Goal: Transaction & Acquisition: Purchase product/service

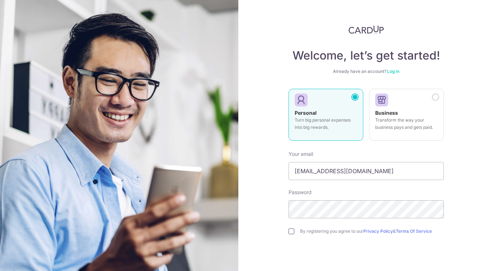
click at [291, 230] on input "checkbox" at bounding box center [291, 232] width 6 height 6
checkbox input "true"
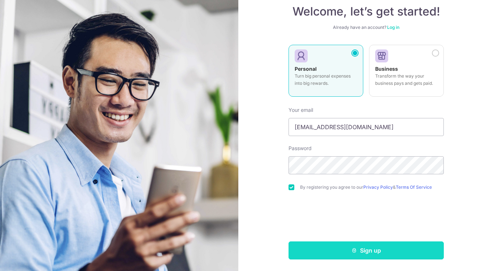
click at [396, 251] on button "Sign up" at bounding box center [365, 251] width 155 height 18
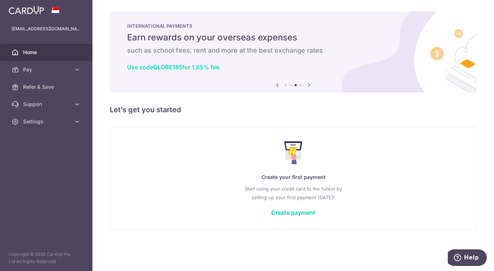
click at [171, 67] on b "GLOBE185" at bounding box center [167, 67] width 29 height 7
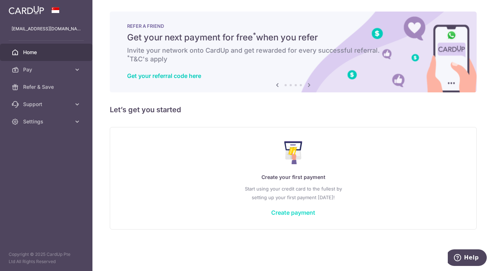
click at [294, 209] on link "Create payment" at bounding box center [293, 212] width 44 height 7
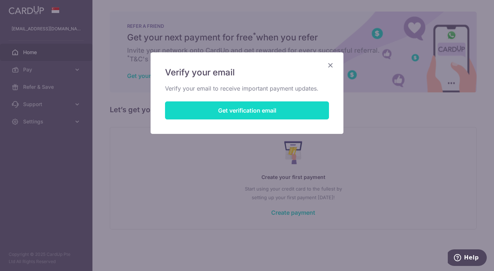
click at [253, 110] on button "Get verification email" at bounding box center [247, 110] width 164 height 18
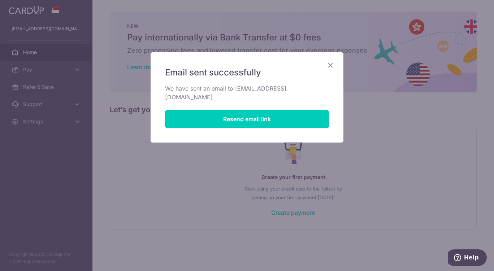
click at [329, 63] on icon "Close" at bounding box center [330, 65] width 9 height 9
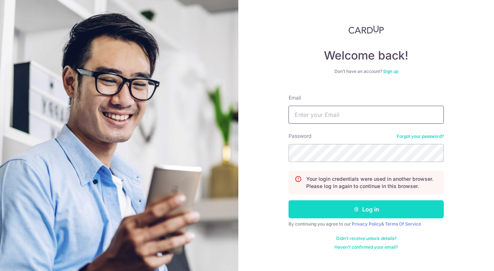
type input "[EMAIL_ADDRESS][DOMAIN_NAME]"
click at [340, 209] on button "Log in" at bounding box center [365, 209] width 155 height 18
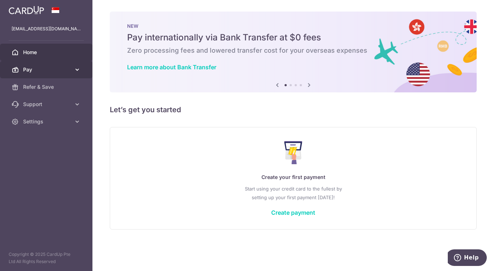
click at [81, 70] on icon at bounding box center [77, 69] width 7 height 7
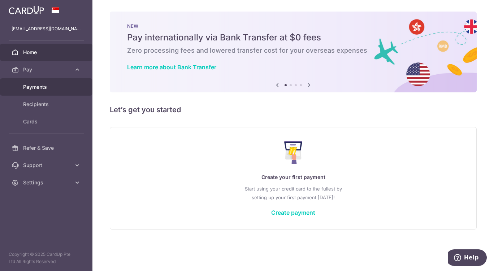
click at [27, 89] on span "Payments" at bounding box center [47, 86] width 48 height 7
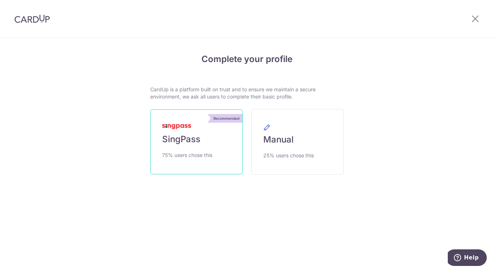
click at [195, 142] on span "SingPass" at bounding box center [181, 140] width 38 height 12
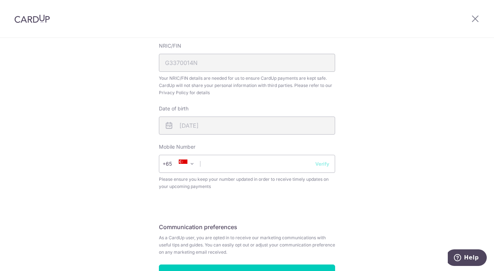
scroll to position [218, 0]
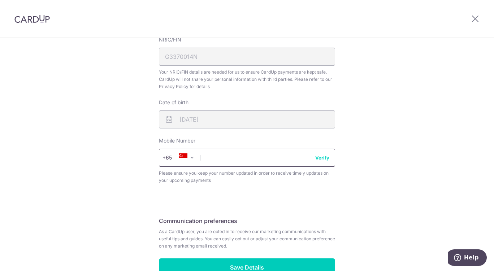
click at [257, 159] on input "text" at bounding box center [247, 158] width 176 height 18
type input "84209597"
select select "65"
click at [314, 153] on input "84209597" at bounding box center [247, 158] width 176 height 18
click at [318, 157] on button "Verify" at bounding box center [322, 157] width 14 height 7
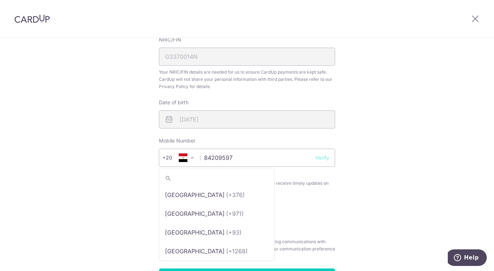
click at [192, 157] on span at bounding box center [192, 157] width 9 height 9
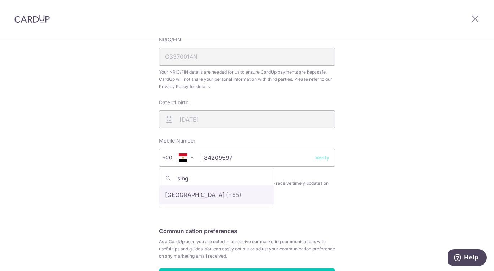
type input "sing"
select select "199"
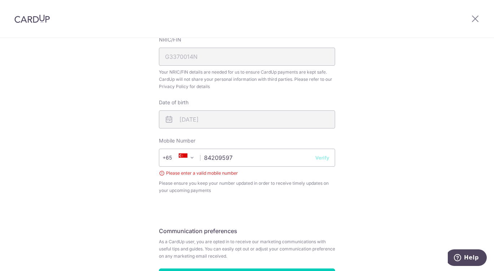
click at [319, 155] on button "Verify" at bounding box center [322, 157] width 14 height 7
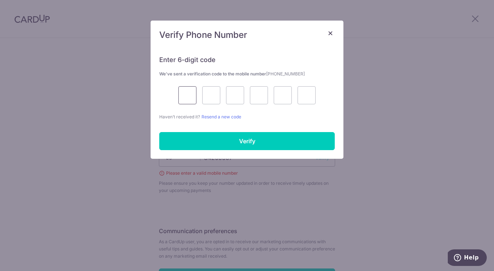
click at [187, 94] on input "text" at bounding box center [187, 95] width 18 height 18
type input "5"
type input "0"
type input "4"
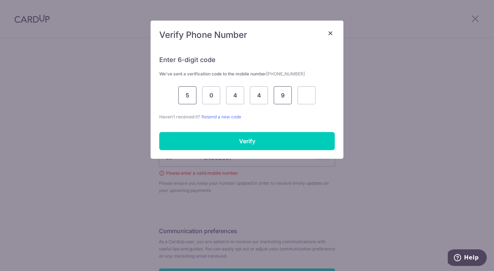
type input "9"
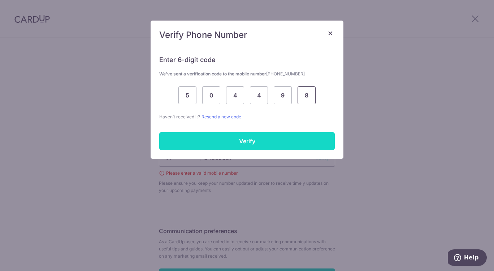
type input "8"
click at [210, 137] on input "Verify" at bounding box center [246, 141] width 175 height 18
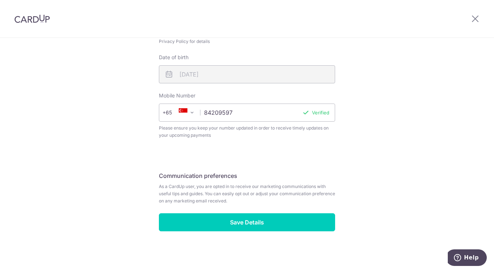
scroll to position [262, 0]
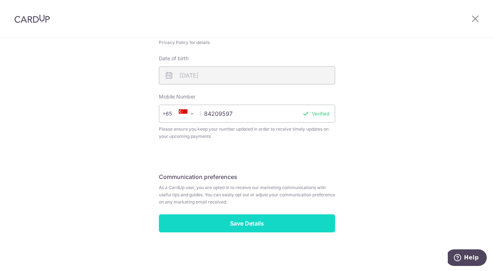
click at [270, 219] on input "Save Details" at bounding box center [247, 223] width 176 height 18
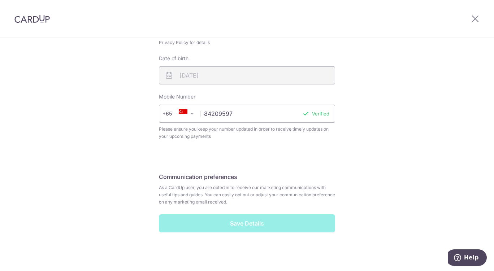
click at [267, 226] on div "Save Details" at bounding box center [247, 223] width 185 height 18
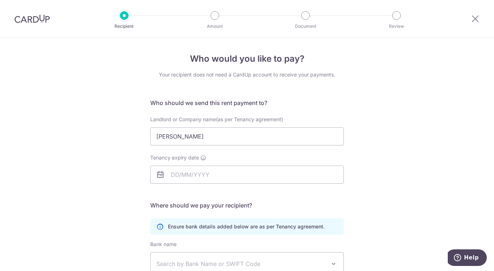
type input "[PERSON_NAME]"
click at [212, 170] on input "Tenancy expiry date" at bounding box center [246, 175] width 193 height 18
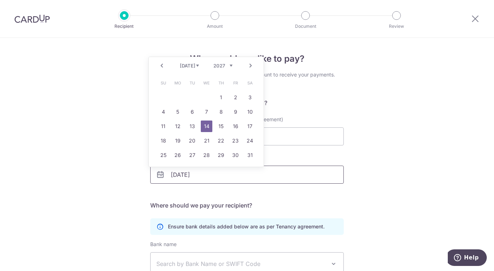
type input "14/07/2027"
click at [206, 120] on td "14" at bounding box center [206, 126] width 14 height 14
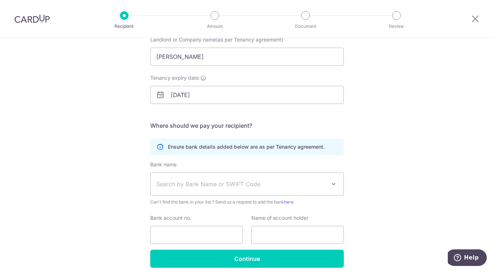
scroll to position [84, 0]
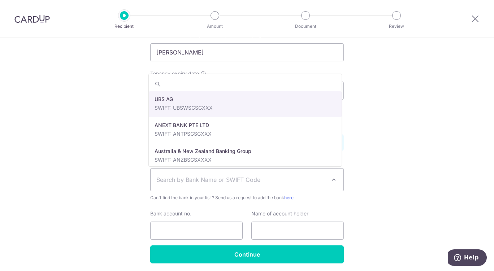
click at [271, 179] on span "Search by Bank Name or SWIFT Code" at bounding box center [241, 179] width 170 height 9
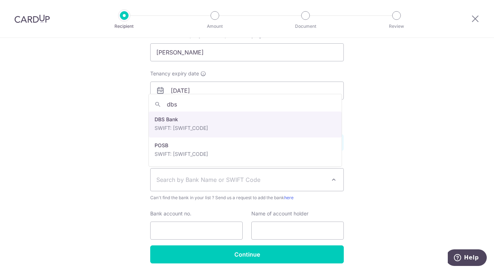
type input "dbs"
select select "6"
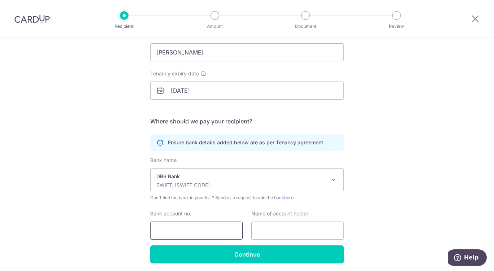
click at [192, 226] on input "Bank account no." at bounding box center [196, 231] width 92 height 18
click at [170, 229] on input "12533055" at bounding box center [196, 231] width 92 height 18
type input "125335055"
click at [276, 226] on input "text" at bounding box center [297, 231] width 92 height 18
click button "Submit Request" at bounding box center [0, 0] width 0 height 0
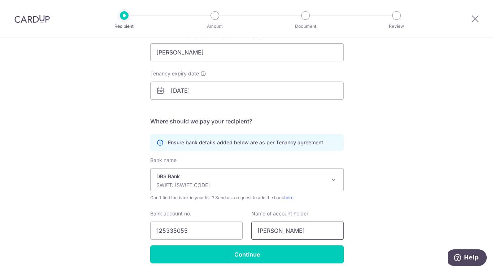
type input "Goh Aik Chuan"
click at [387, 198] on div "Who would you like to pay? Your recipient does not need a CardUp account to rec…" at bounding box center [247, 126] width 494 height 344
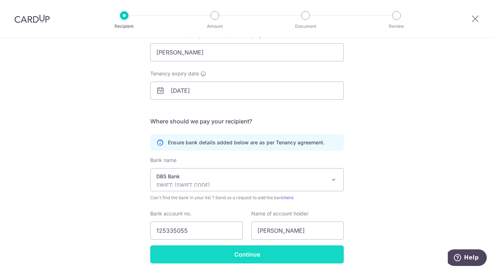
click at [223, 254] on input "Continue" at bounding box center [246, 254] width 193 height 18
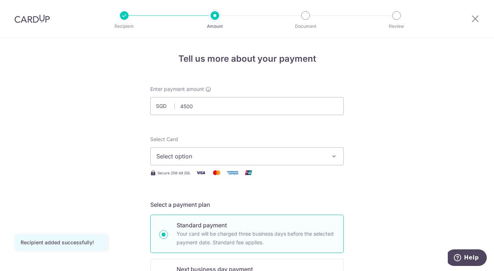
type input "4,500.00"
click at [203, 157] on span "Select option" at bounding box center [240, 156] width 168 height 9
click at [192, 171] on link "Add credit card" at bounding box center [247, 176] width 193 height 13
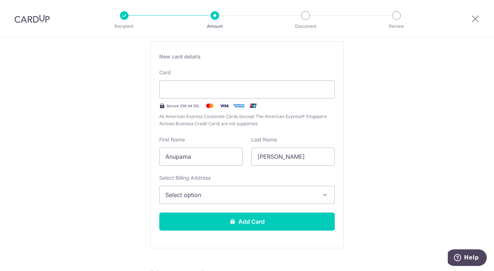
scroll to position [130, 0]
click at [307, 194] on span "Select option" at bounding box center [240, 194] width 150 height 9
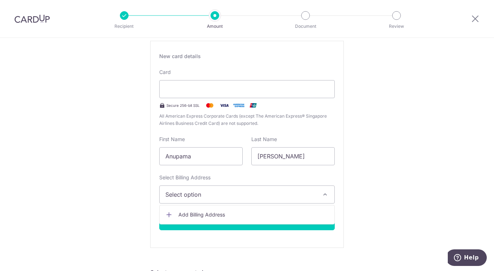
click at [292, 214] on span "Add Billing Address" at bounding box center [253, 214] width 150 height 7
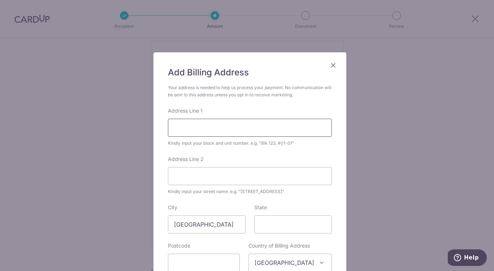
click at [317, 132] on input "Address Line 1" at bounding box center [250, 128] width 164 height 18
type input "25 Moonstone lane"
type input "Moonstone residences, Unit: 09-03"
type input "328465"
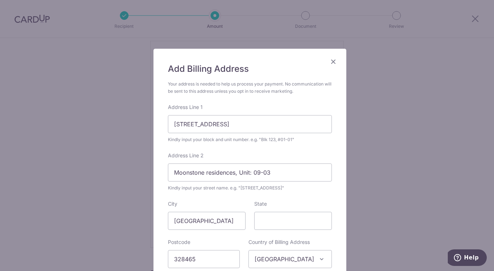
scroll to position [4, 0]
drag, startPoint x: 169, startPoint y: 124, endPoint x: 260, endPoint y: 112, distance: 91.7
click at [260, 112] on div "Address Line 1 25 Moonstone lane Kindly input your block and unit number. e.g. …" at bounding box center [250, 123] width 164 height 40
drag, startPoint x: 263, startPoint y: 178, endPoint x: 155, endPoint y: 167, distance: 108.8
click at [155, 167] on div "Add Billing Address Your address is needed to help us process your payment. No …" at bounding box center [249, 178] width 193 height 261
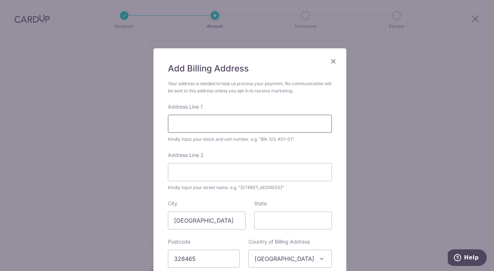
click at [204, 128] on input "Address Line 1" at bounding box center [250, 124] width 164 height 18
paste input "Moonstone residences, Unit: 09-03"
type input "Moonstone residences, Unit: 09-03"
click at [184, 169] on input "Address Line 2" at bounding box center [250, 172] width 164 height 18
type input "25 Moonstone lane"
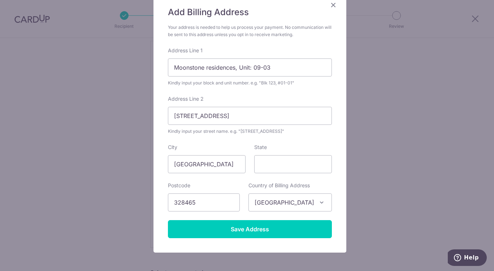
scroll to position [60, 0]
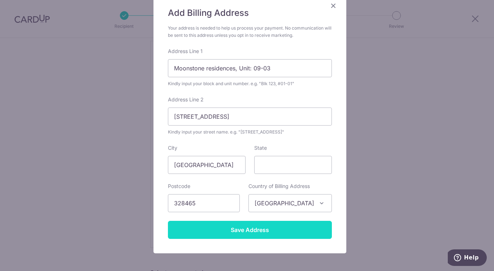
click at [205, 232] on input "Save Address" at bounding box center [250, 230] width 164 height 18
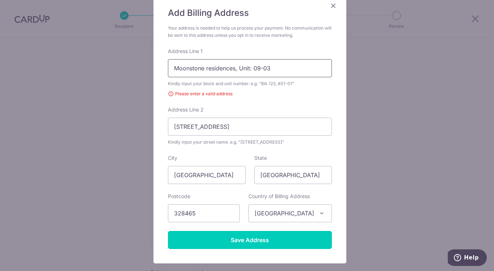
click at [232, 67] on input "Moonstone residences, Unit: 09-03" at bounding box center [250, 68] width 164 height 18
drag, startPoint x: 236, startPoint y: 68, endPoint x: 148, endPoint y: 74, distance: 88.3
click at [148, 74] on div "Add Billing Address Your address is needed to help us process your payment. No …" at bounding box center [247, 135] width 494 height 271
click at [216, 67] on input "Unit: 09-03" at bounding box center [250, 68] width 164 height 18
paste input "Moonstone residences,"
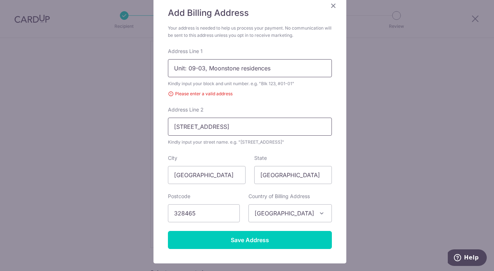
type input "Unit: 09-03, Moonstone residences"
click at [243, 127] on input "25 Moonstone lane" at bounding box center [250, 127] width 164 height 18
click at [205, 93] on div "Please enter a valid address" at bounding box center [250, 93] width 164 height 7
drag, startPoint x: 203, startPoint y: 68, endPoint x: 192, endPoint y: 65, distance: 10.6
click at [192, 65] on input "Unit: 09-03, Moonstone residences" at bounding box center [250, 68] width 164 height 18
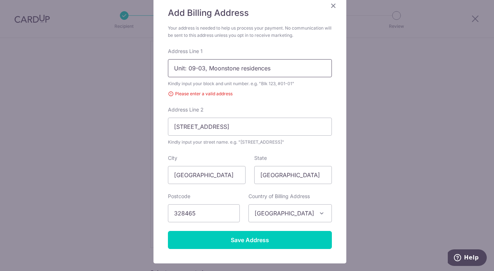
drag, startPoint x: 273, startPoint y: 70, endPoint x: 153, endPoint y: 73, distance: 120.6
click at [153, 73] on div "Add Billing Address Your address is needed to help us process your payment. No …" at bounding box center [249, 128] width 193 height 271
drag, startPoint x: 233, startPoint y: 128, endPoint x: 145, endPoint y: 132, distance: 87.8
click at [145, 132] on div "Add Billing Address Your address is needed to help us process your payment. No …" at bounding box center [247, 135] width 494 height 271
click at [180, 72] on input "Address Line 1" at bounding box center [250, 68] width 164 height 18
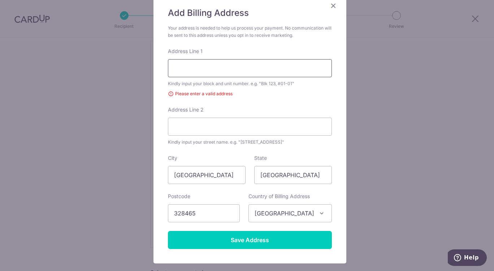
type input "25 Moonstone lane"
click at [195, 134] on input "Address Line 2" at bounding box center [250, 127] width 164 height 18
type input "Moonstone residences, Unit: 09-03"
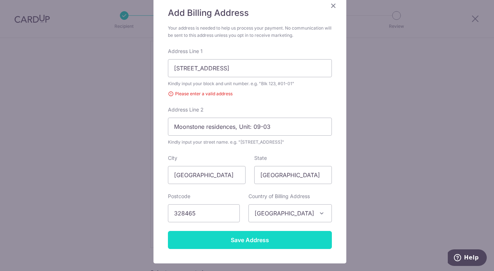
click at [231, 239] on input "Save Address" at bounding box center [250, 240] width 164 height 18
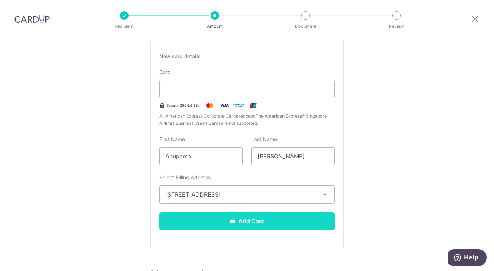
click at [237, 221] on button "Add Card" at bounding box center [246, 221] width 175 height 18
click at [249, 220] on button "Add Card" at bounding box center [246, 221] width 175 height 18
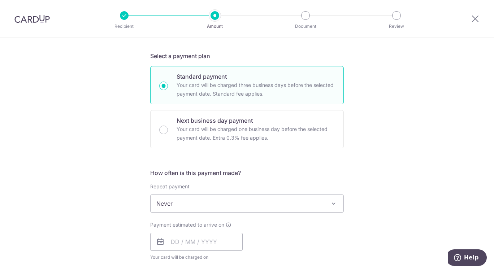
scroll to position [185, 0]
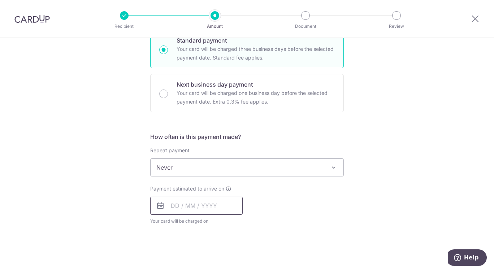
click at [232, 208] on input "text" at bounding box center [196, 206] width 92 height 18
click at [329, 229] on div "How often is this payment made? Repeat payment Never Every week Every month Eve…" at bounding box center [246, 181] width 193 height 98
click at [220, 204] on input "text" at bounding box center [196, 206] width 92 height 18
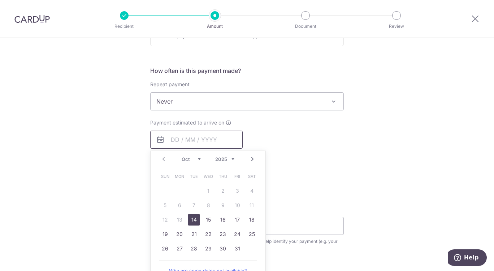
scroll to position [251, 0]
click at [195, 216] on link "14" at bounding box center [194, 220] width 12 height 12
type input "[DATE]"
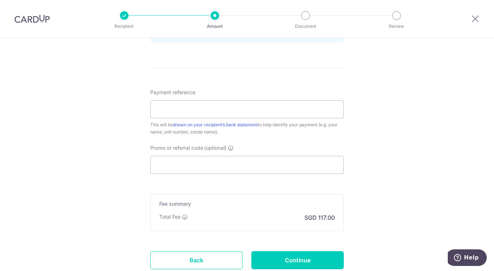
scroll to position [392, 0]
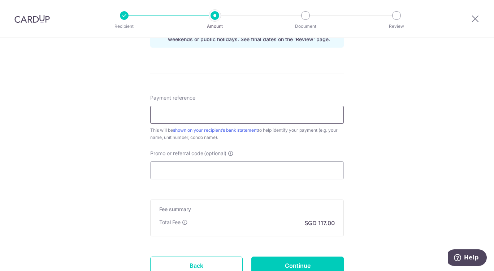
click at [218, 112] on input "Payment reference" at bounding box center [246, 115] width 193 height 18
type input "Rent"
click at [208, 167] on input "Promo or referral code (optional)" at bounding box center [246, 170] width 193 height 18
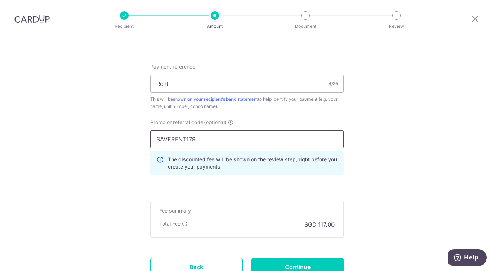
scroll to position [449, 0]
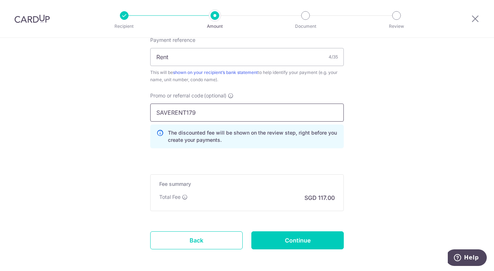
type input "SAVERENT179"
click at [222, 190] on div "Fee summary Base fee Extend fee Next-day fee Total Fee SGD 117.00" at bounding box center [246, 192] width 193 height 37
click at [228, 117] on input "SAVERENT179" at bounding box center [246, 113] width 193 height 18
click at [312, 242] on input "Continue" at bounding box center [297, 240] width 92 height 18
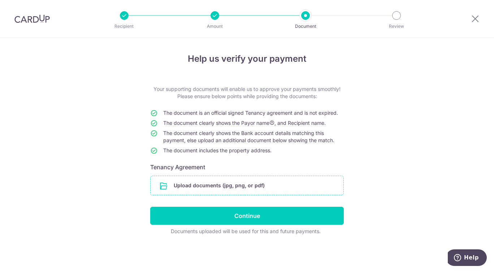
click at [234, 185] on input "file" at bounding box center [247, 185] width 193 height 19
click at [230, 183] on input "file" at bounding box center [247, 185] width 193 height 19
click at [244, 179] on input "file" at bounding box center [247, 185] width 193 height 19
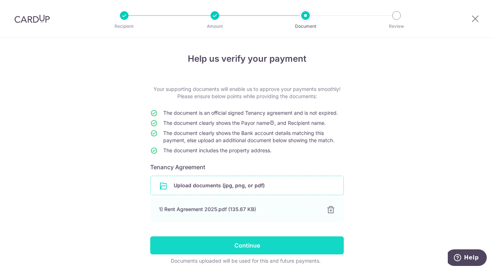
click at [266, 245] on input "Continue" at bounding box center [246, 245] width 193 height 18
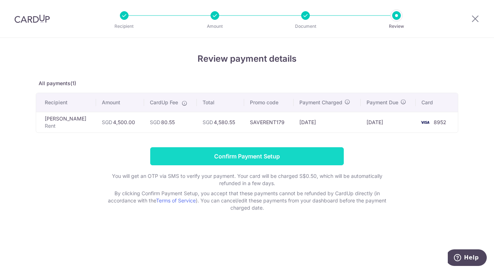
click at [274, 155] on input "Confirm Payment Setup" at bounding box center [246, 156] width 193 height 18
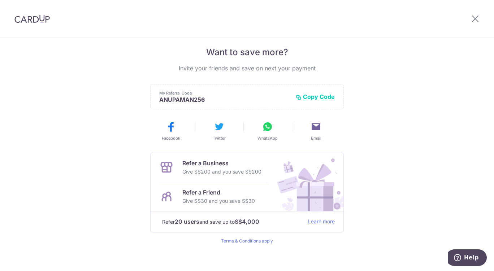
scroll to position [152, 0]
